Goal: Check status: Check status

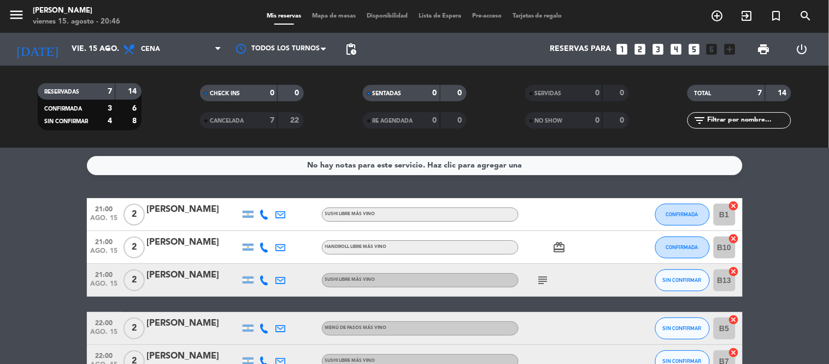
click at [541, 276] on icon "subject" at bounding box center [543, 279] width 13 height 13
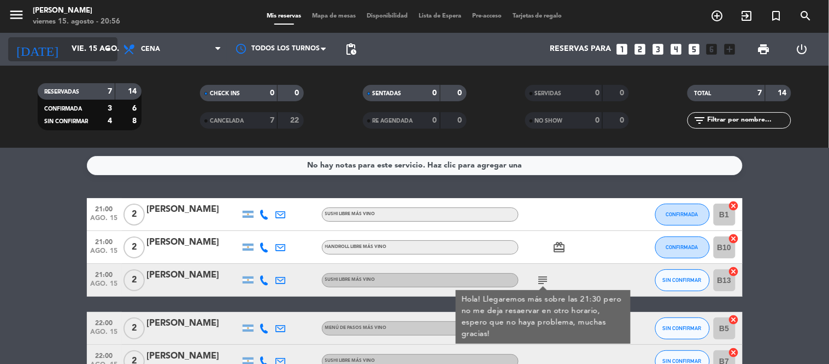
click at [66, 45] on input "vie. 15 ago." at bounding box center [118, 49] width 104 height 20
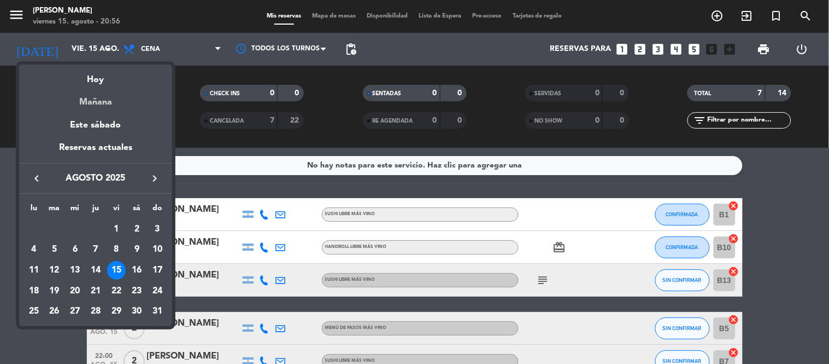
click at [108, 100] on div "Mañana" at bounding box center [95, 98] width 153 height 22
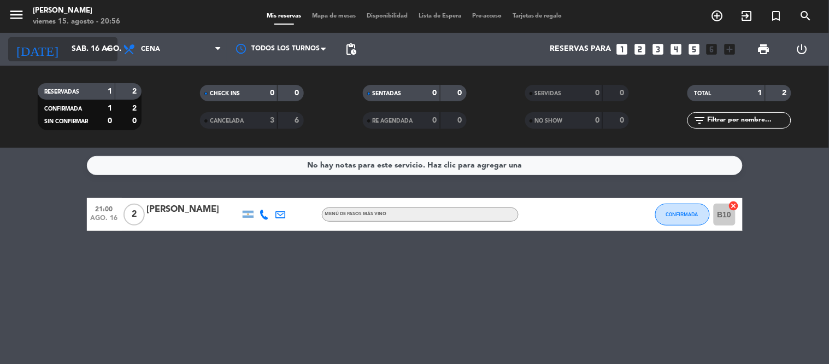
click at [87, 46] on input "sáb. 16 ago." at bounding box center [118, 49] width 104 height 20
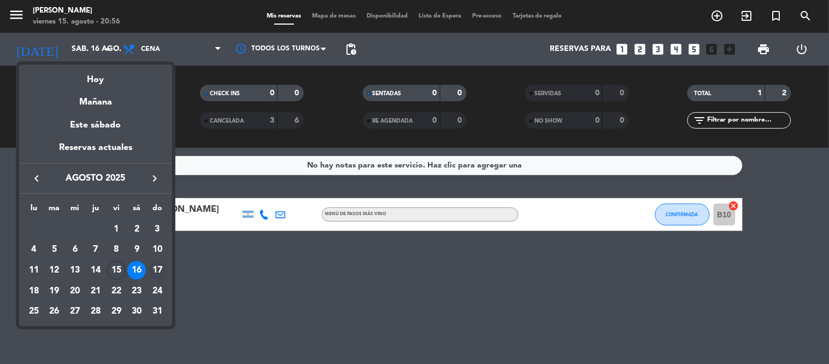
click at [157, 265] on div "17" at bounding box center [157, 270] width 19 height 19
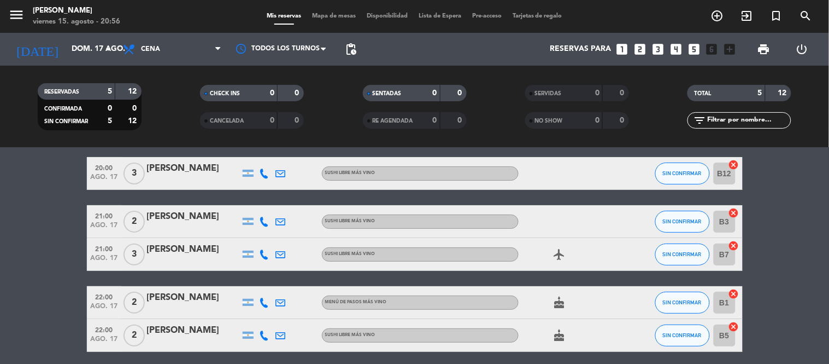
scroll to position [22, 0]
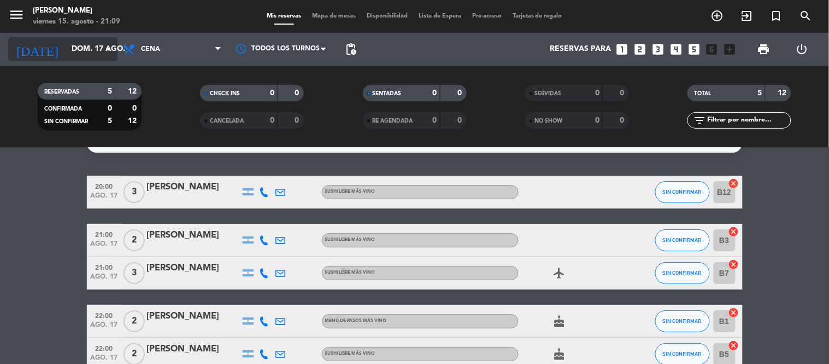
click at [66, 50] on input "dom. 17 ago." at bounding box center [118, 49] width 104 height 20
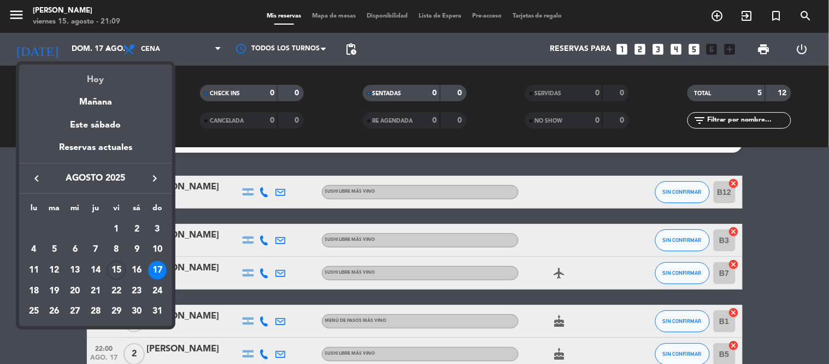
click at [80, 78] on div "Hoy" at bounding box center [95, 76] width 153 height 22
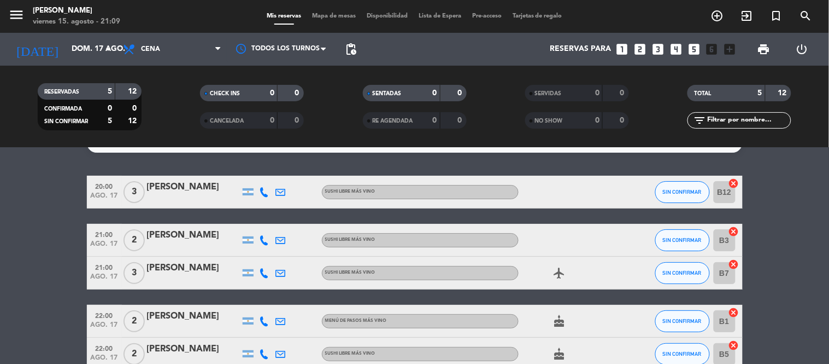
type input "vie. 15 ago."
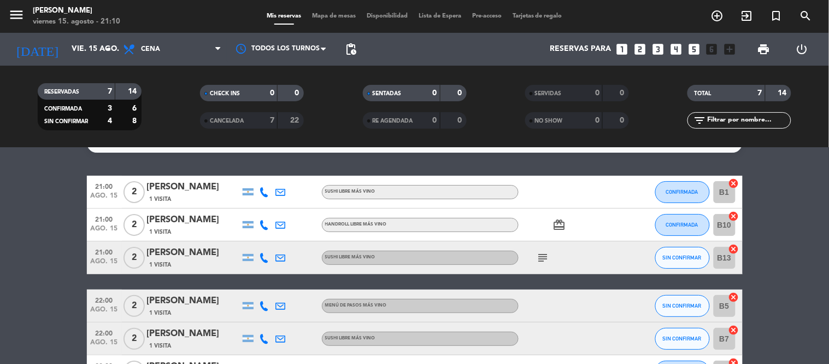
click at [544, 256] on icon "subject" at bounding box center [543, 257] width 13 height 13
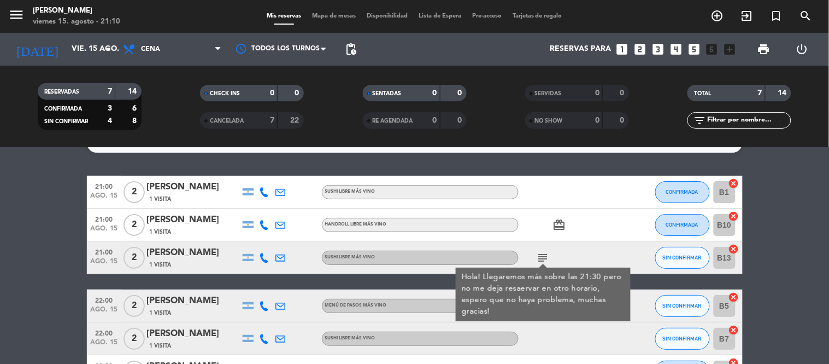
click at [544, 256] on icon "subject" at bounding box center [543, 257] width 13 height 13
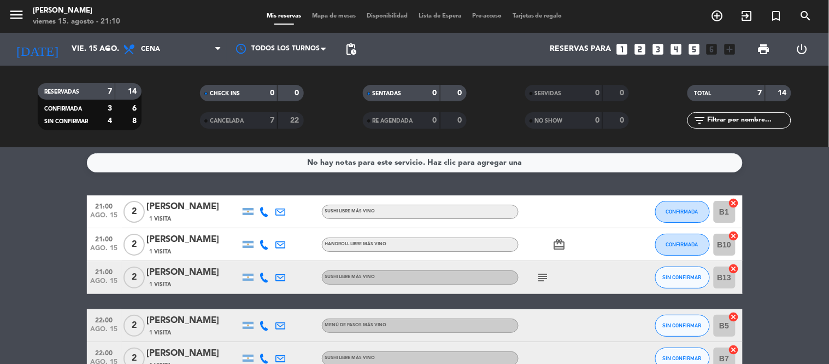
scroll to position [0, 0]
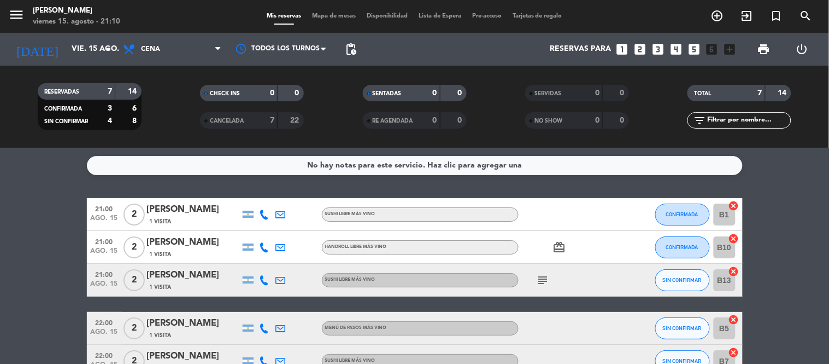
drag, startPoint x: 14, startPoint y: 177, endPoint x: 42, endPoint y: 164, distance: 31.3
click at [15, 177] on div "No hay notas para este servicio. Haz clic para agregar una 21:00 [DATE] 2 [PERS…" at bounding box center [414, 256] width 829 height 216
click at [542, 270] on div "subject" at bounding box center [568, 279] width 98 height 32
click at [544, 276] on icon "subject" at bounding box center [543, 279] width 13 height 13
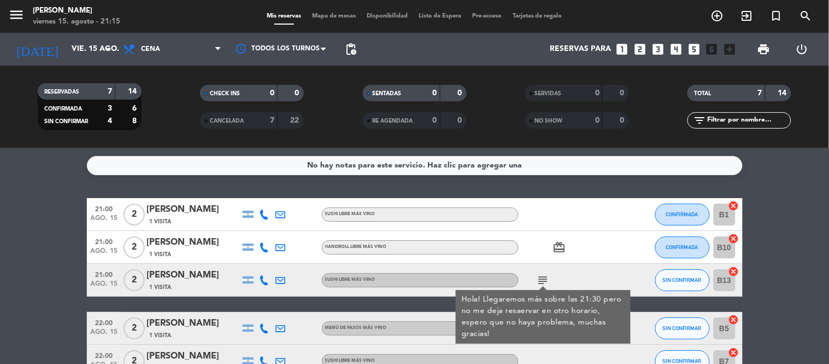
click at [544, 276] on icon "subject" at bounding box center [543, 279] width 13 height 13
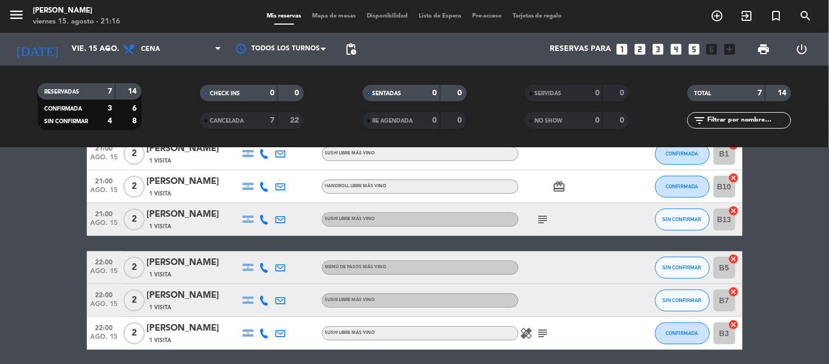
scroll to position [121, 0]
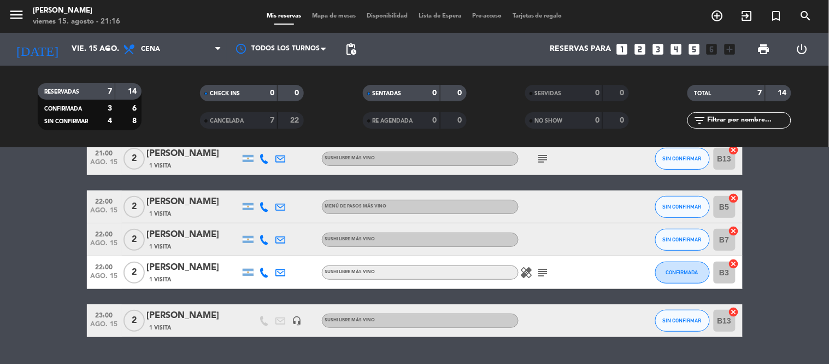
click at [523, 271] on icon "healing" at bounding box center [526, 272] width 13 height 13
click at [540, 268] on icon "subject" at bounding box center [543, 272] width 13 height 13
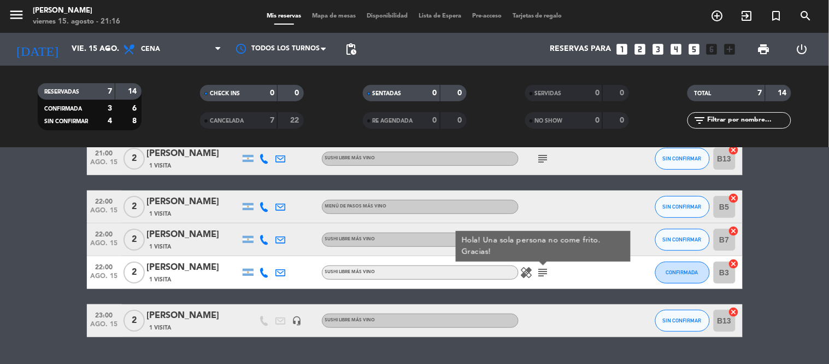
click at [544, 266] on icon "subject" at bounding box center [543, 272] width 13 height 13
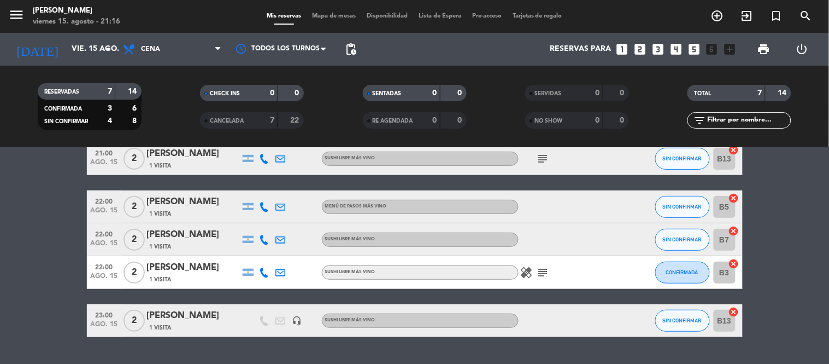
scroll to position [61, 0]
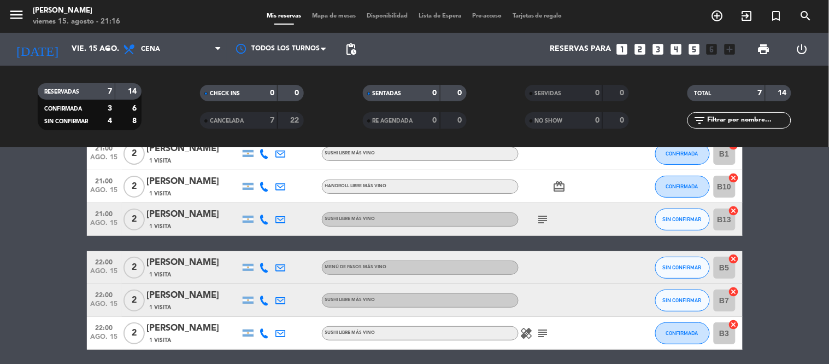
click at [546, 219] on icon "subject" at bounding box center [543, 219] width 13 height 13
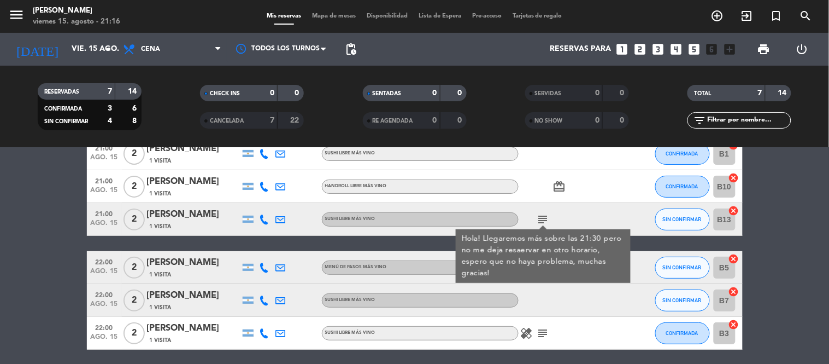
click at [546, 219] on icon "subject" at bounding box center [543, 219] width 13 height 13
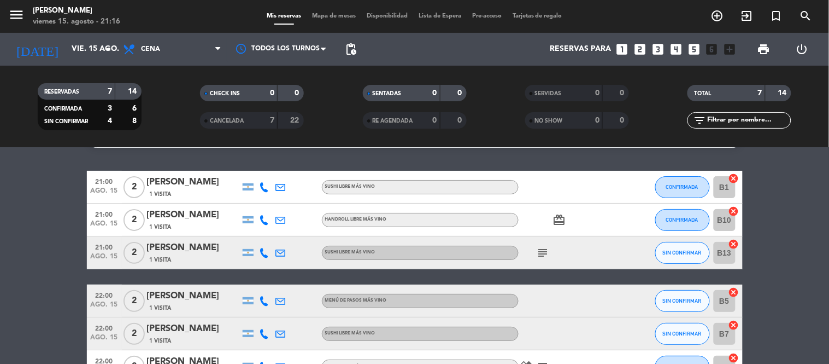
scroll to position [88, 0]
